Goal: Task Accomplishment & Management: Manage account settings

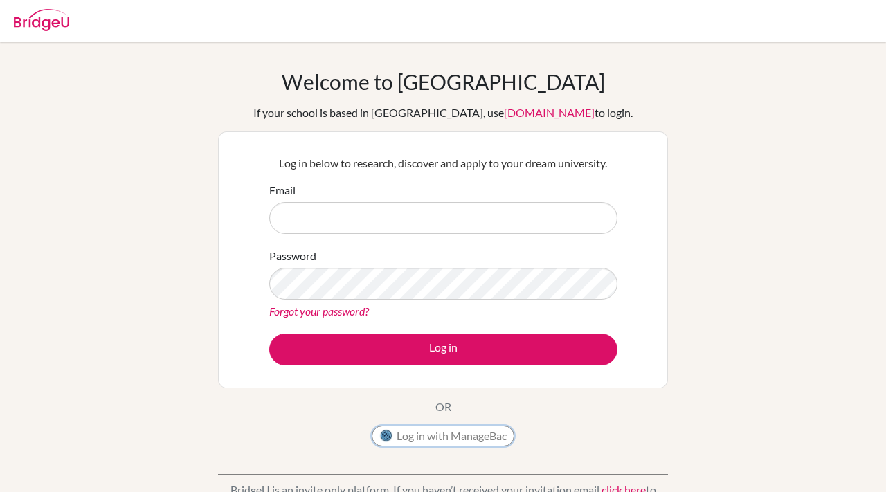
click at [474, 438] on button "Log in with ManageBac" at bounding box center [443, 436] width 143 height 21
click at [482, 433] on button "Log in with ManageBac" at bounding box center [443, 436] width 143 height 21
click at [467, 435] on button "Log in with ManageBac" at bounding box center [443, 436] width 143 height 21
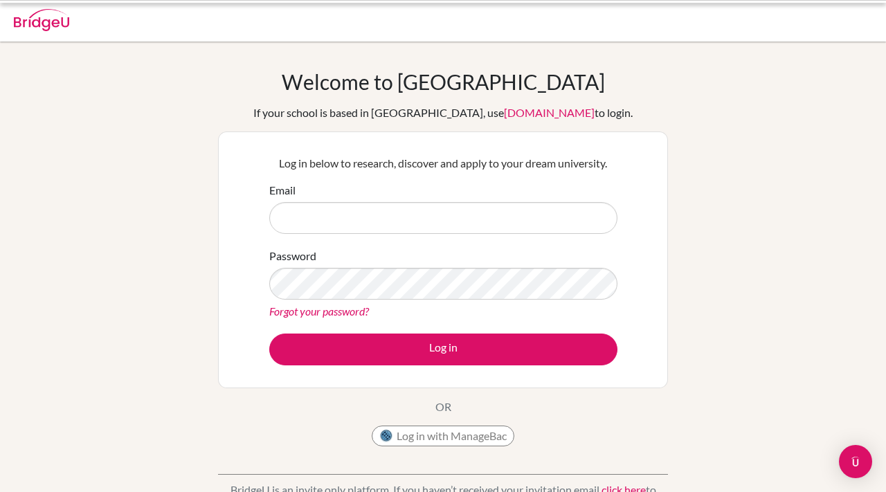
click at [471, 437] on button "Log in with ManageBac" at bounding box center [443, 436] width 143 height 21
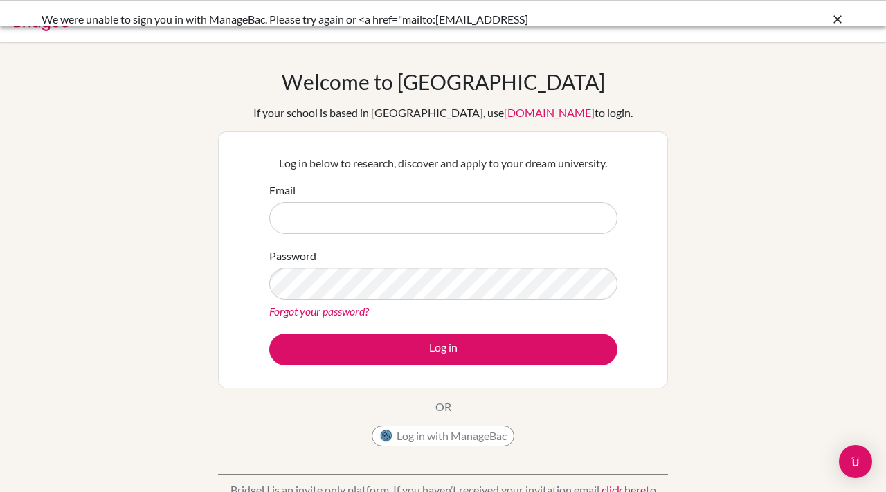
click at [453, 219] on input "Email" at bounding box center [443, 218] width 348 height 32
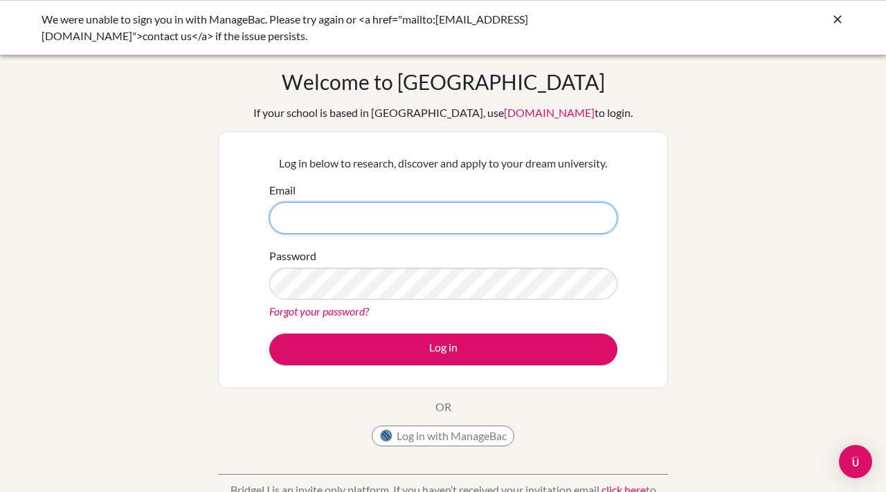
type input "[EMAIL_ADDRESS][DOMAIN_NAME]"
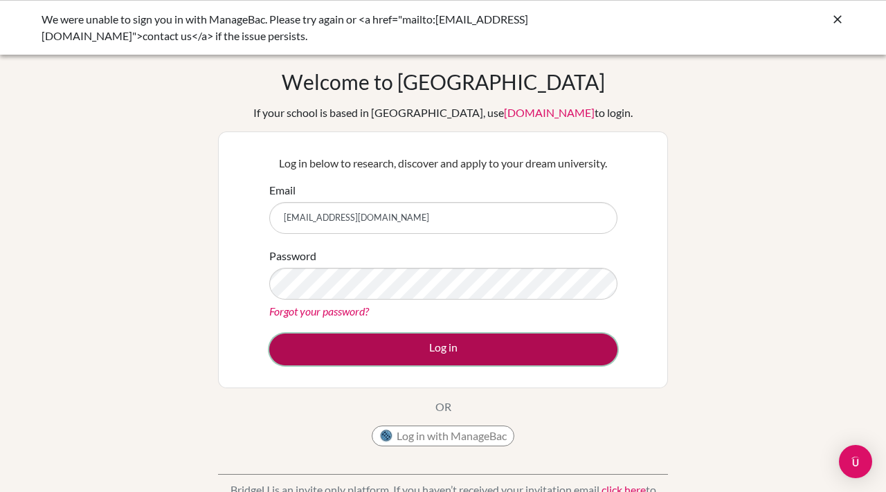
click at [432, 342] on button "Log in" at bounding box center [443, 350] width 348 height 32
